Goal: Task Accomplishment & Management: Complete application form

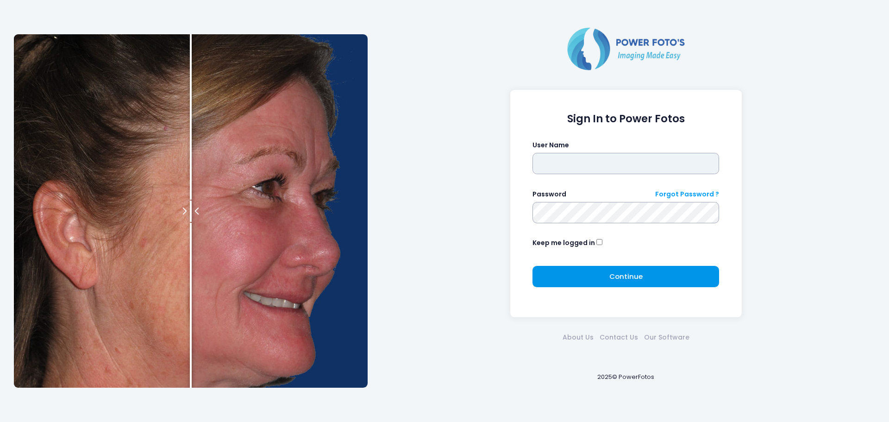
type input "******"
click at [618, 278] on span "Continue" at bounding box center [625, 276] width 33 height 10
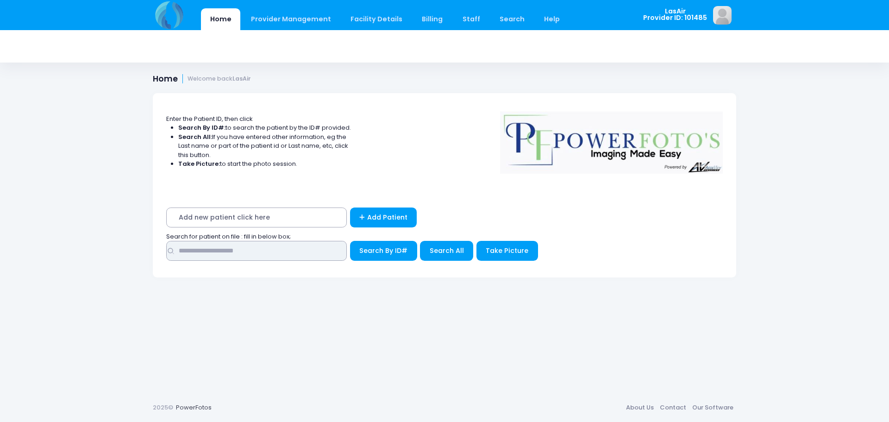
click at [274, 250] on input "text" at bounding box center [256, 251] width 181 height 20
type input "********"
